Goal: Find specific page/section: Find specific page/section

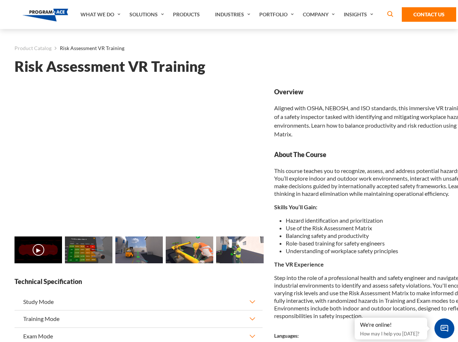
click at [148, 15] on link "Solutions" at bounding box center [148, 14] width 44 height 29
click at [0, 0] on div "AI & Computer Vision Solutions Computer Vision Quality Control AI tools for fas…" at bounding box center [0, 0] width 0 height 0
click at [0, 0] on div "AI & Computer Vision Solutions Virtual Training Solutions Virtual Tour Solution…" at bounding box center [0, 0] width 0 height 0
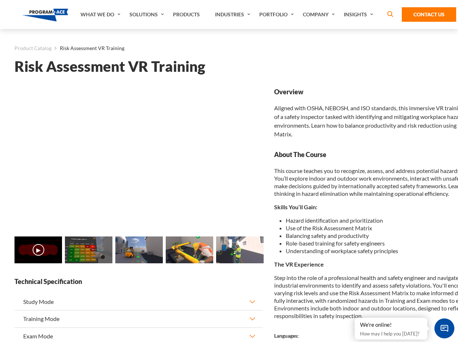
click at [0, 0] on div "AI & Computer Vision Solutions Virtual Training Solutions Virtual Tour Solution…" at bounding box center [0, 0] width 0 height 0
click at [0, 0] on div "AI & Computer Vision Solutions Computer Vision Quality Control AI tools for fas…" at bounding box center [0, 0] width 0 height 0
